Goal: Information Seeking & Learning: Check status

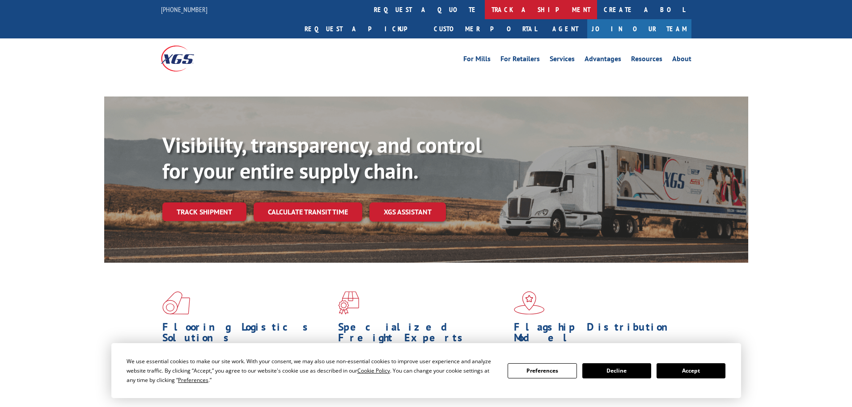
click at [485, 11] on link "track a shipment" at bounding box center [541, 9] width 112 height 19
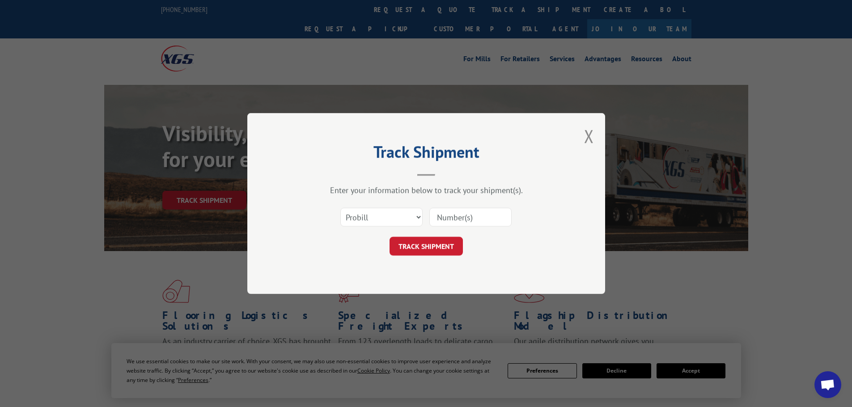
click at [383, 220] on select "Select category... Probill BOL PO" at bounding box center [381, 217] width 82 height 19
select select "bol"
click at [340, 208] on select "Select category... Probill BOL PO" at bounding box center [381, 217] width 82 height 19
click at [457, 218] on input at bounding box center [470, 217] width 82 height 19
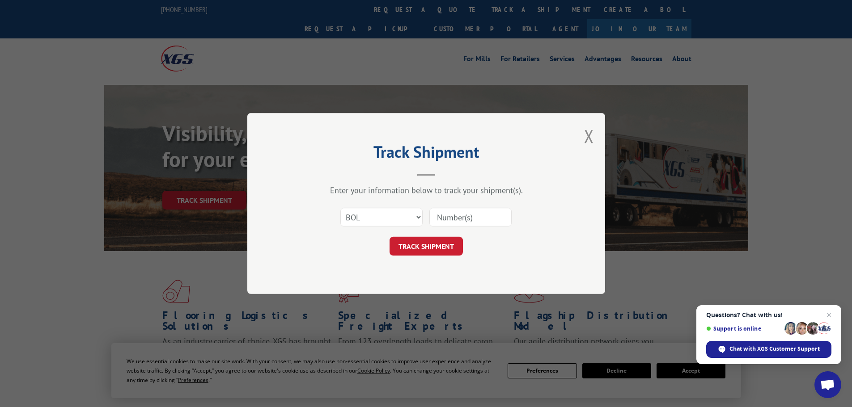
paste input "6006260"
type input "6006260"
click at [418, 245] on button "TRACK SHIPMENT" at bounding box center [425, 246] width 73 height 19
